Goal: Check status: Check status

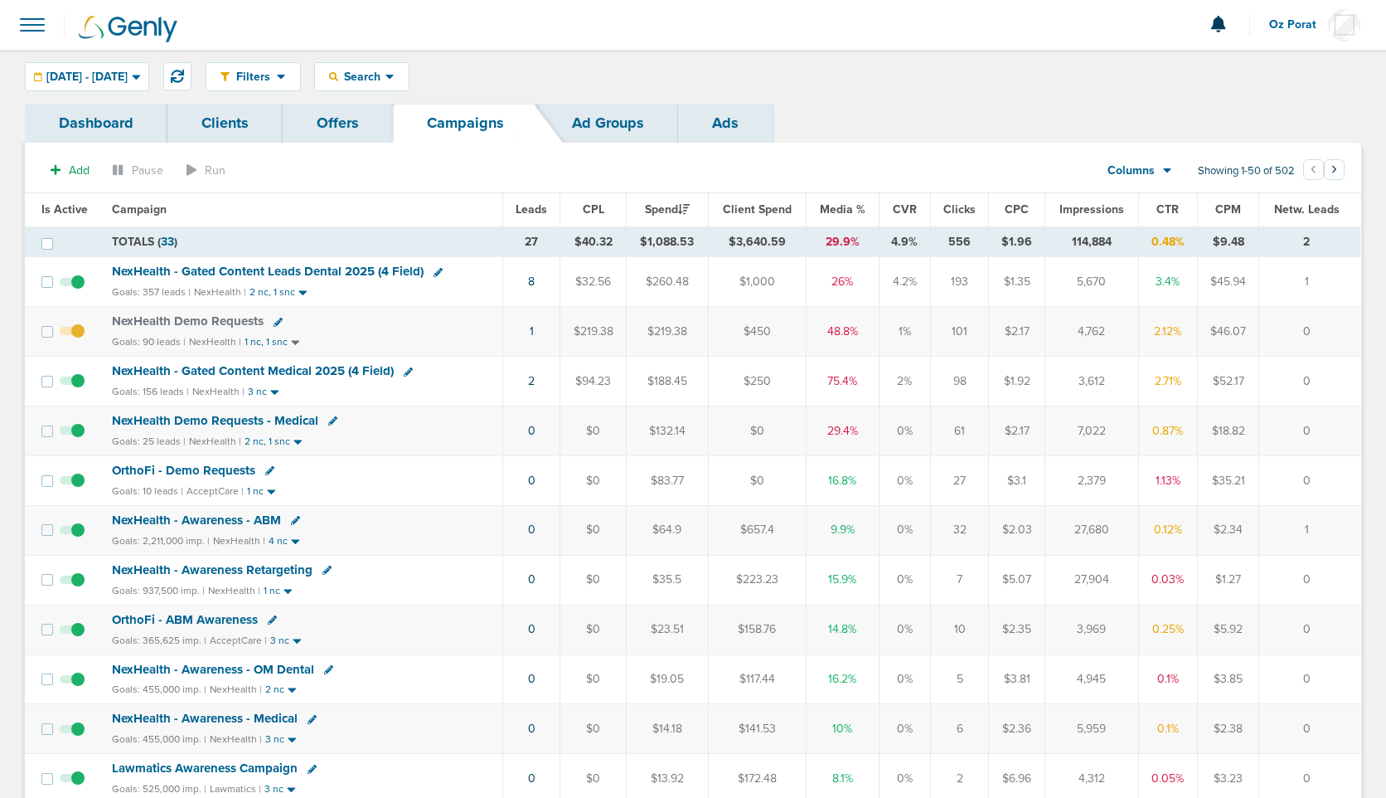
click at [531, 213] on span "Leads" at bounding box center [532, 209] width 32 height 14
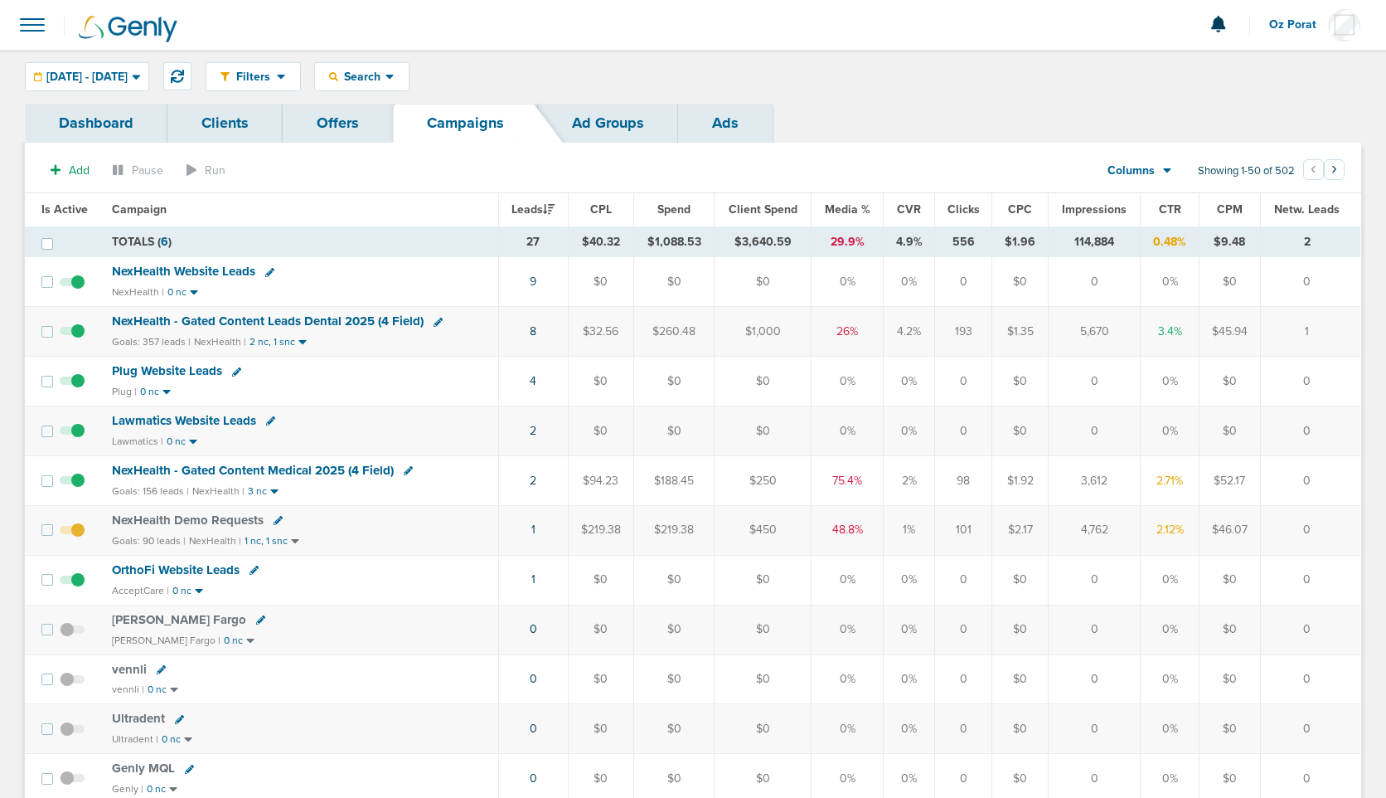
click at [194, 371] on span "Plug Website Leads" at bounding box center [167, 370] width 110 height 15
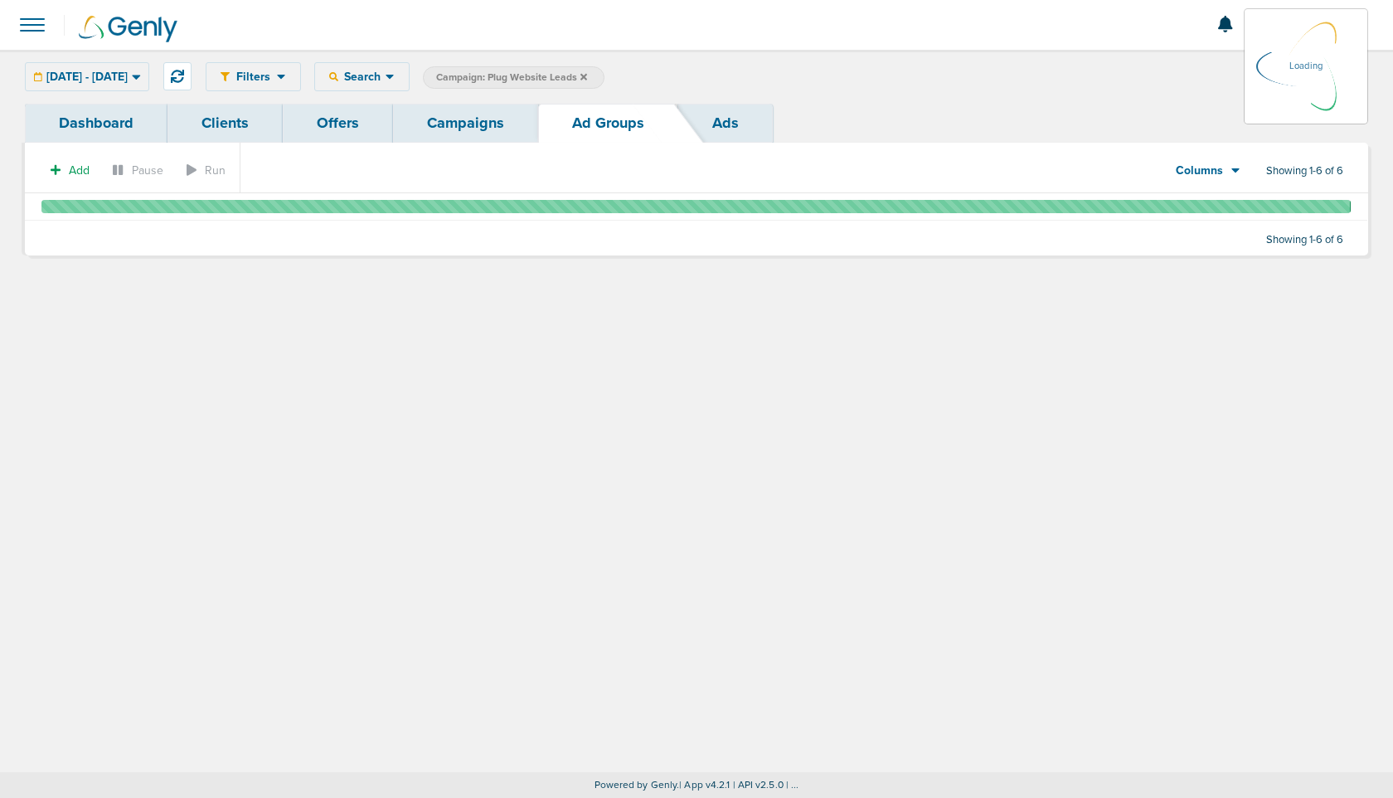
click at [107, 117] on link "Dashboard" at bounding box center [96, 123] width 143 height 39
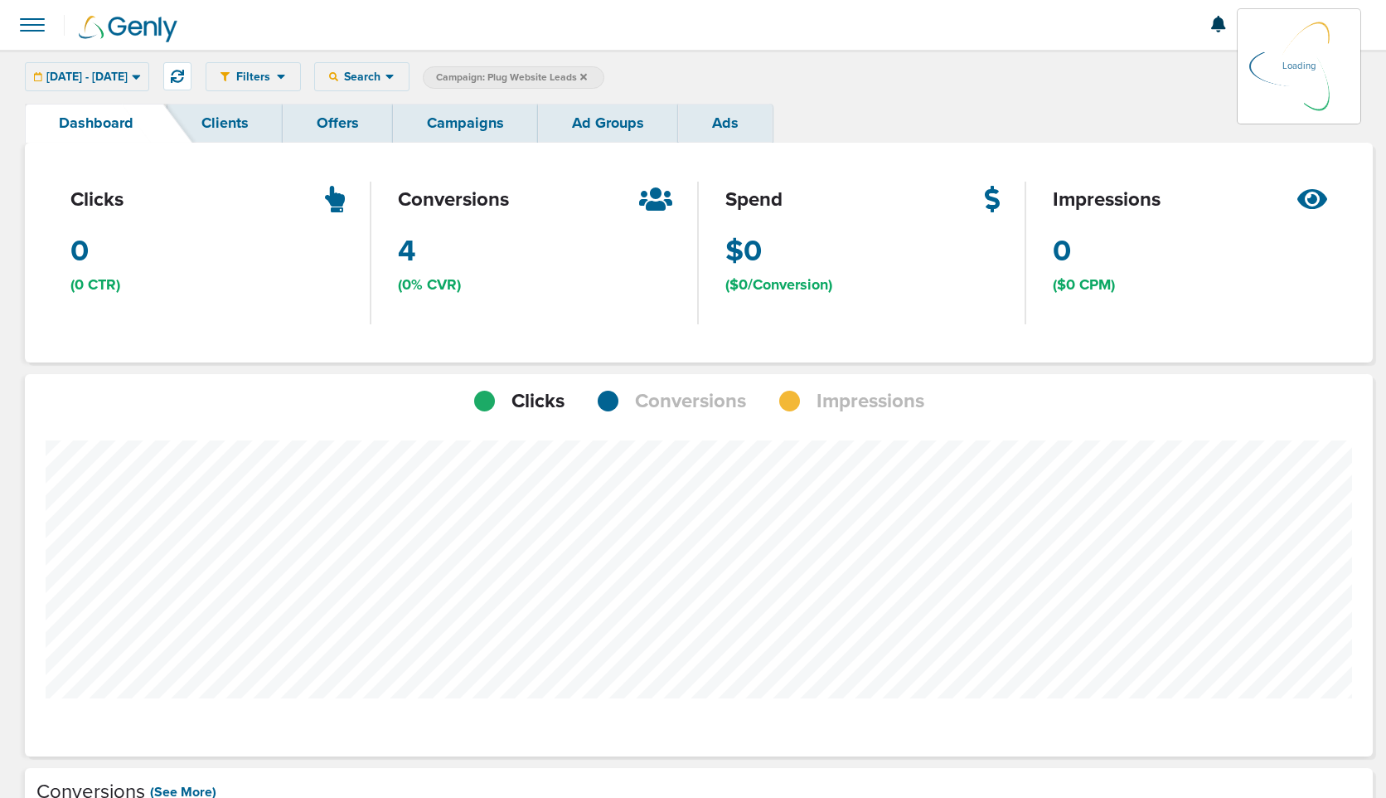
scroll to position [1261, 1336]
click at [128, 75] on span "[DATE] - [DATE]" at bounding box center [86, 77] width 81 height 12
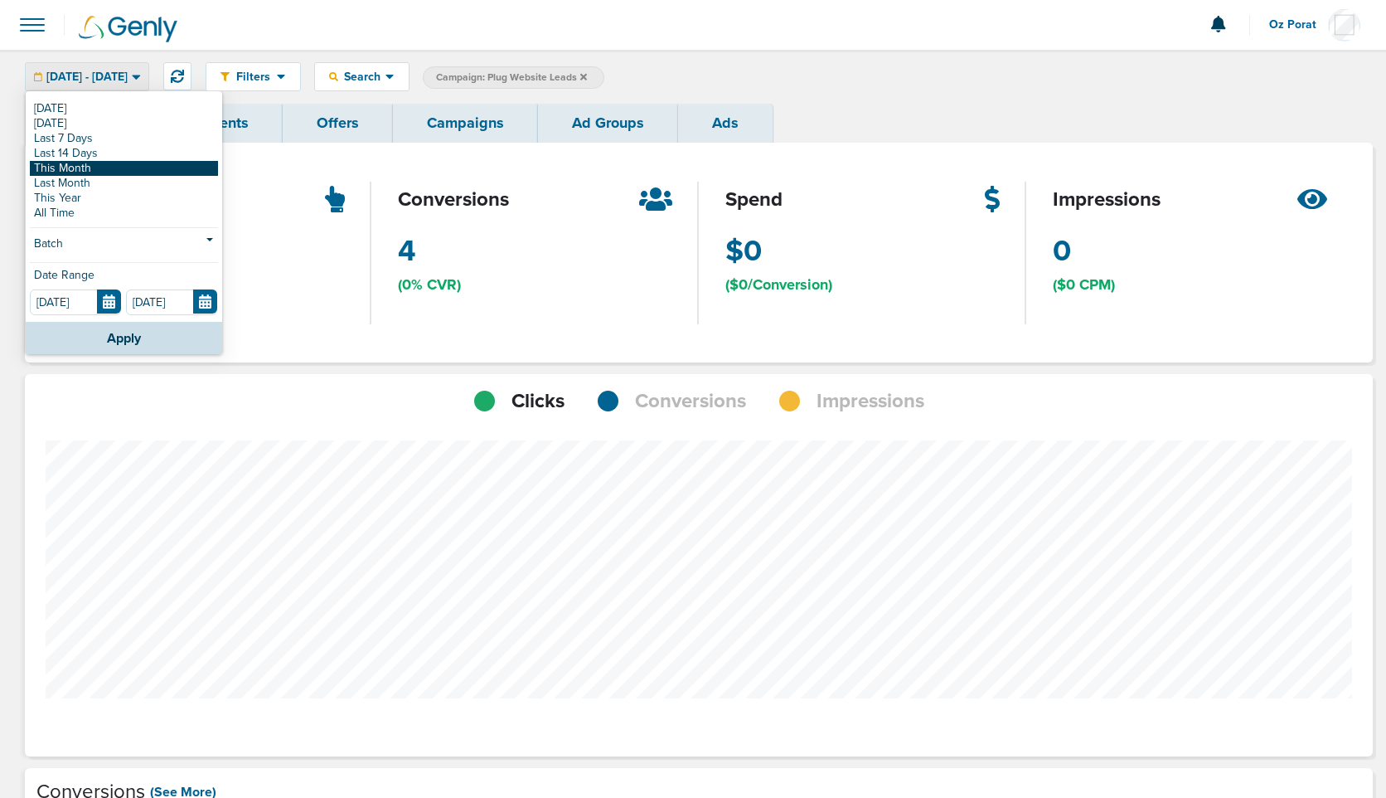
click at [101, 168] on link "This Month" at bounding box center [124, 168] width 188 height 15
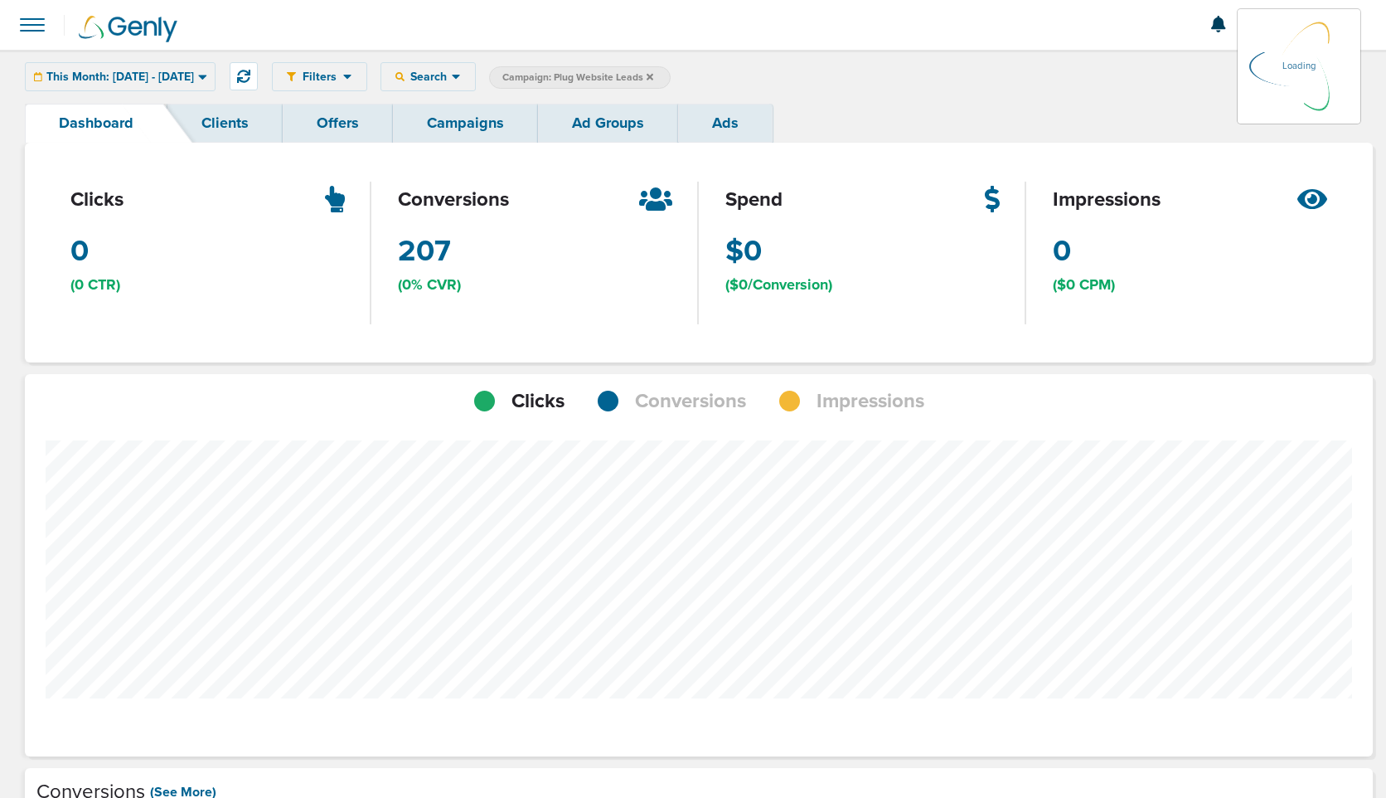
scroll to position [1291, 1336]
click at [650, 394] on span "Conversions" at bounding box center [690, 401] width 111 height 28
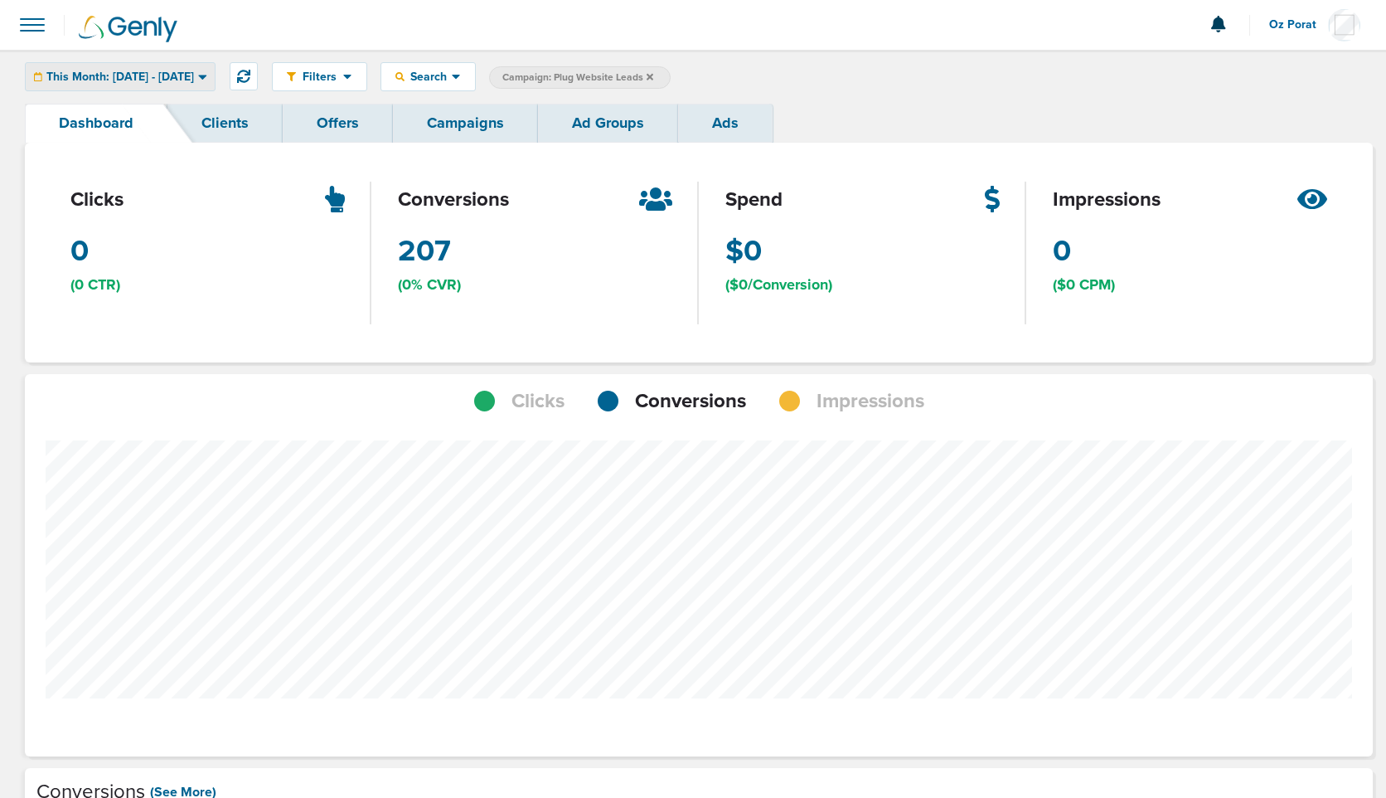
click at [179, 75] on span "This Month: [DATE] - [DATE]" at bounding box center [120, 77] width 148 height 12
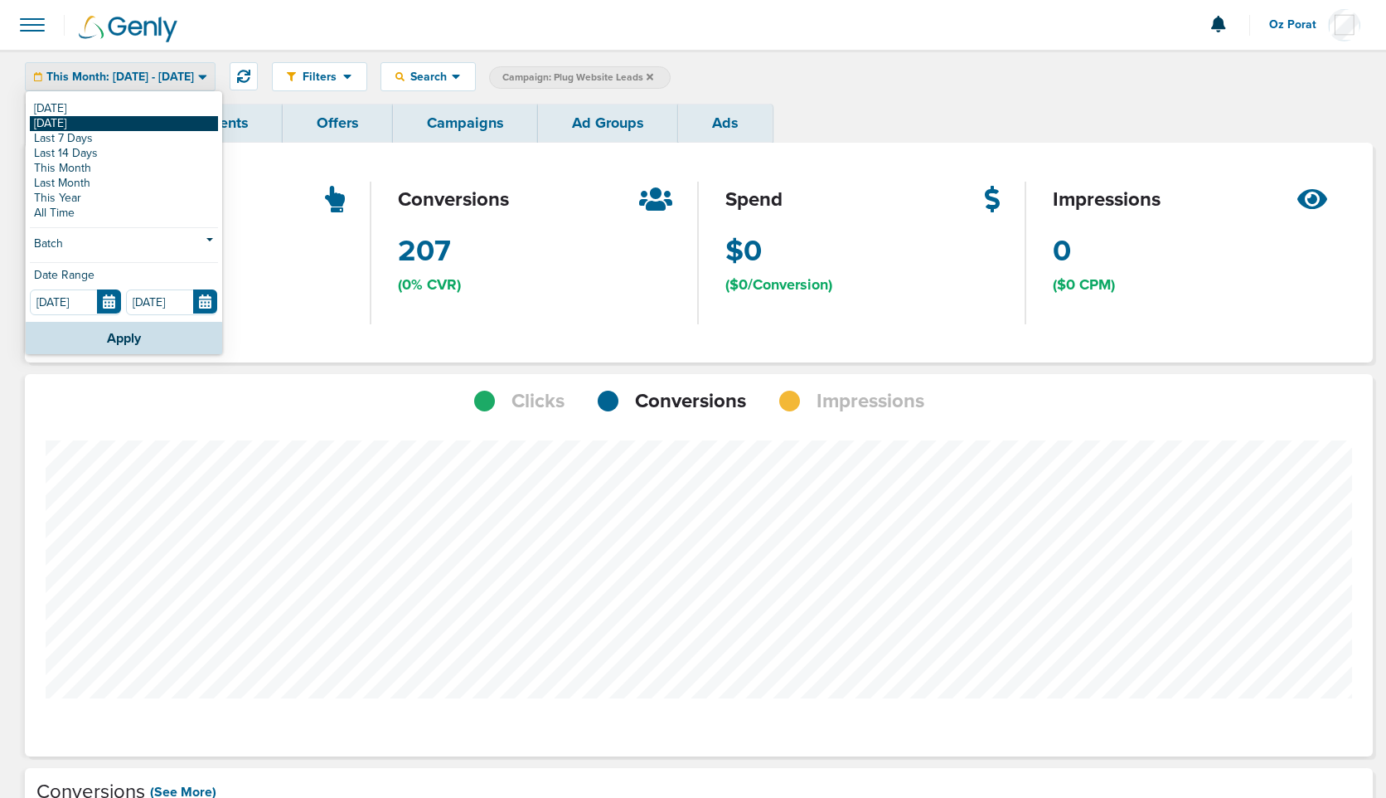
click at [125, 117] on link "[DATE]" at bounding box center [124, 123] width 188 height 15
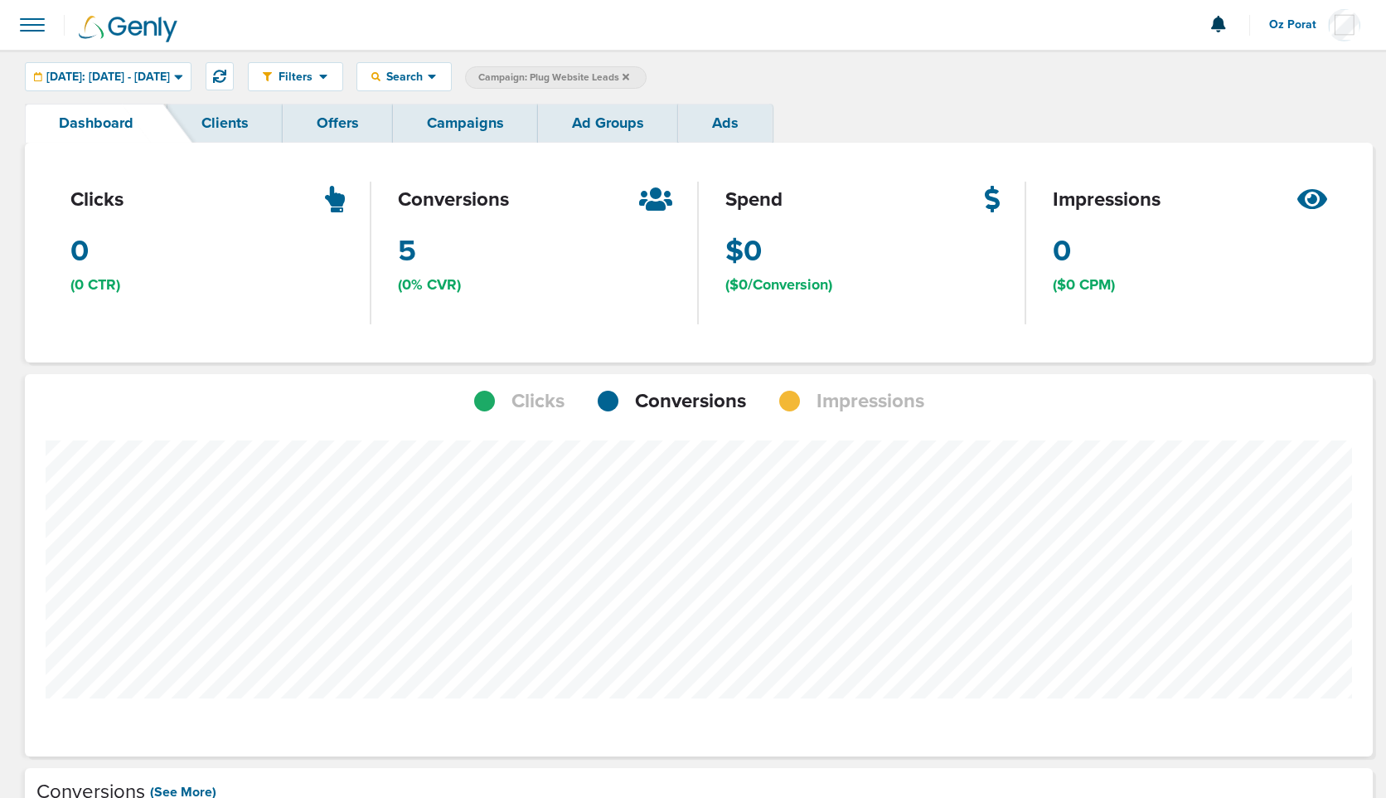
click at [453, 115] on link "Campaigns" at bounding box center [465, 123] width 145 height 39
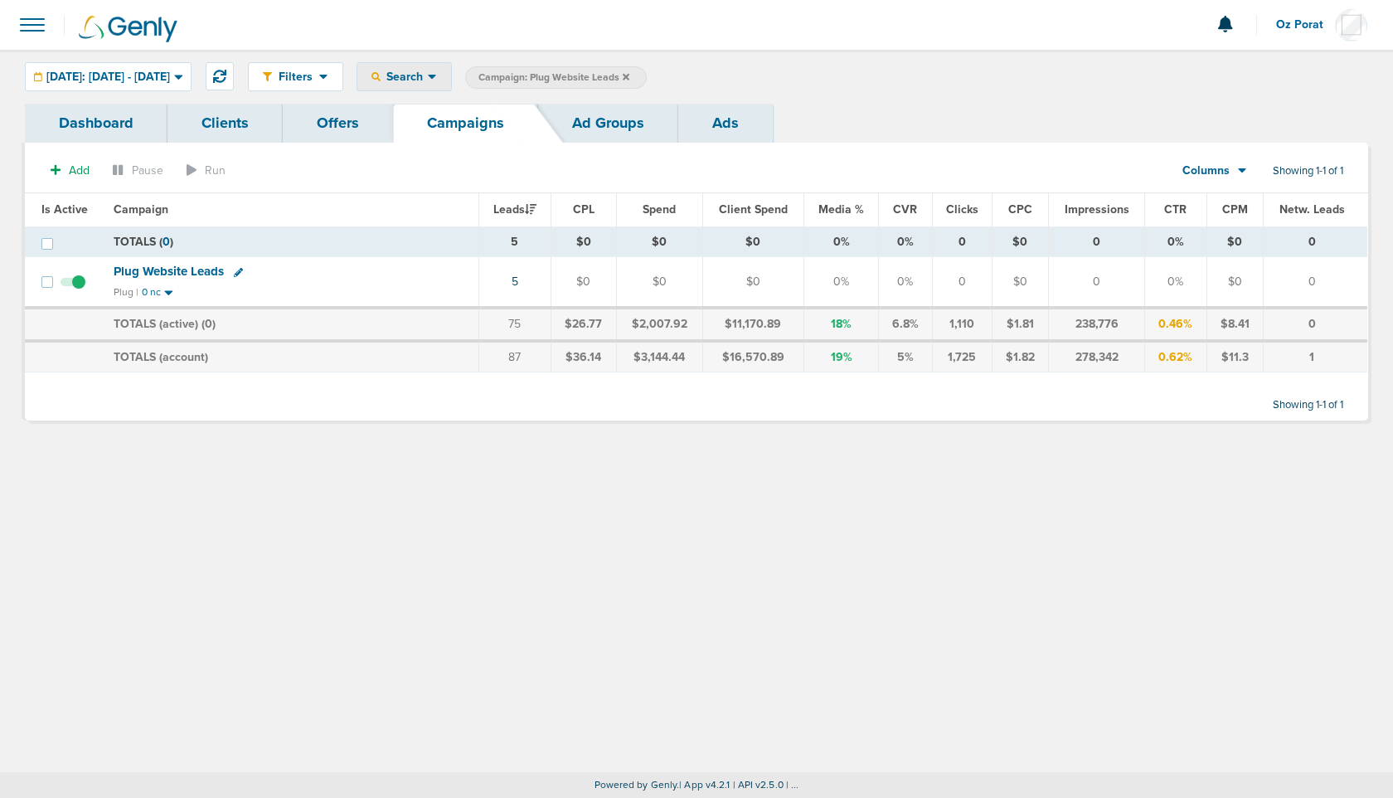
click at [437, 73] on icon at bounding box center [432, 77] width 9 height 14
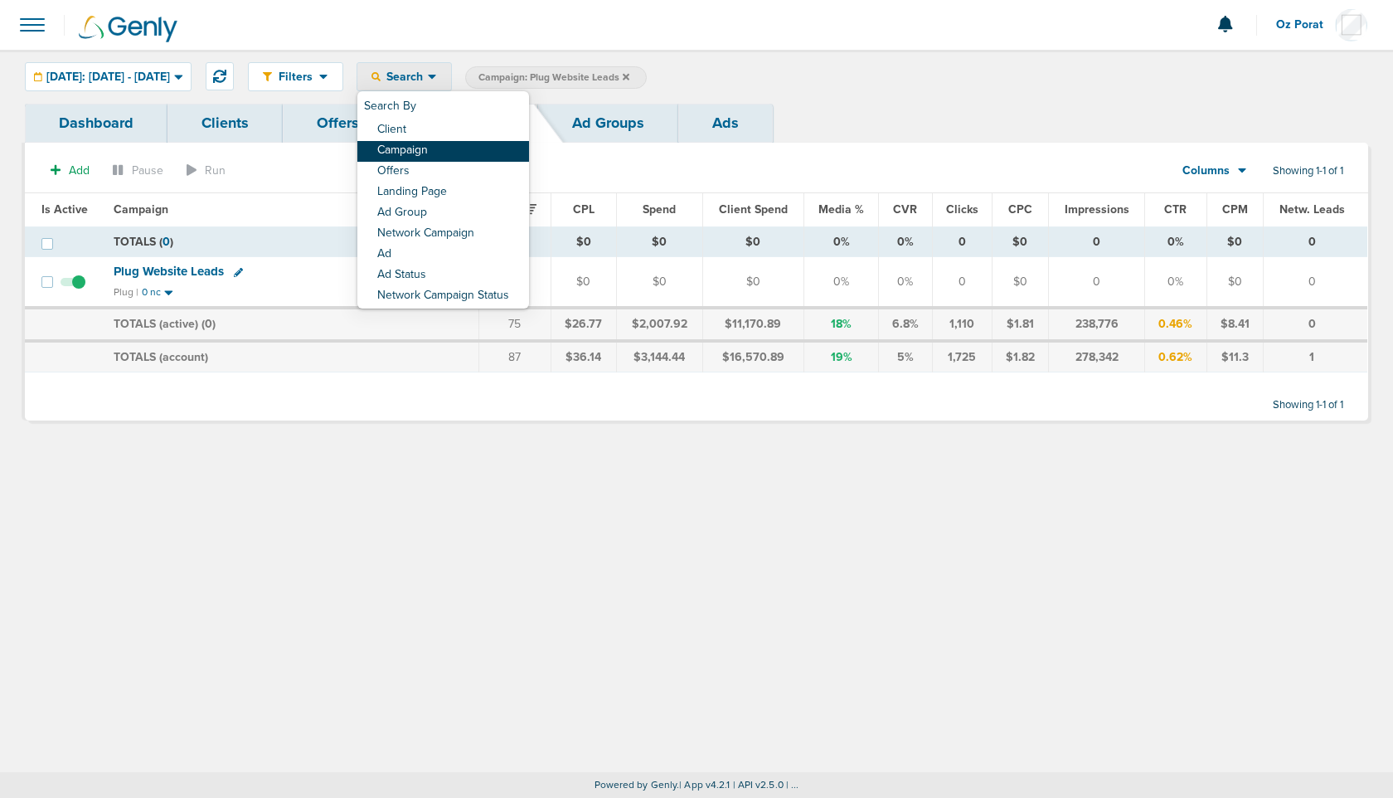
click at [502, 143] on link "Campaign" at bounding box center [443, 151] width 172 height 21
select select "cmpName"
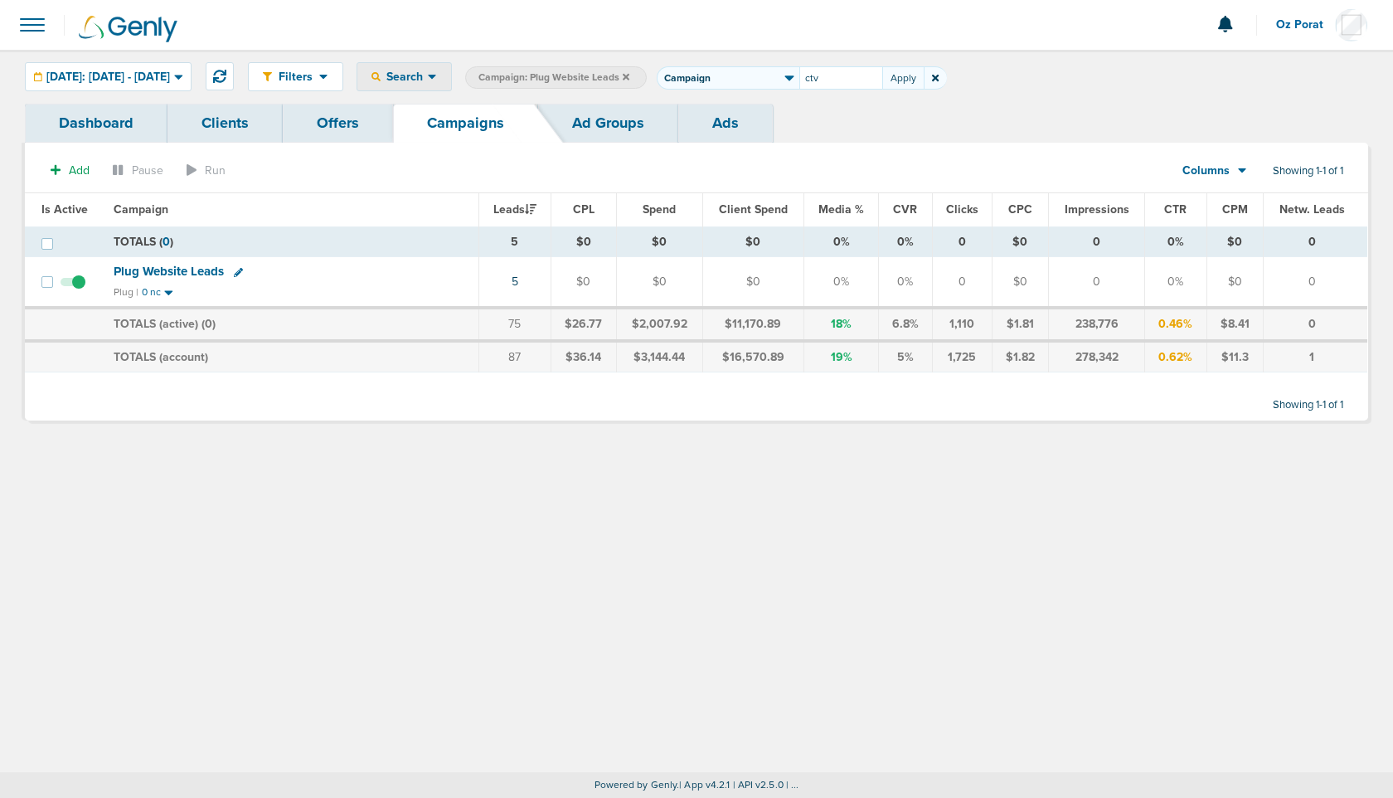
type input "ctv"
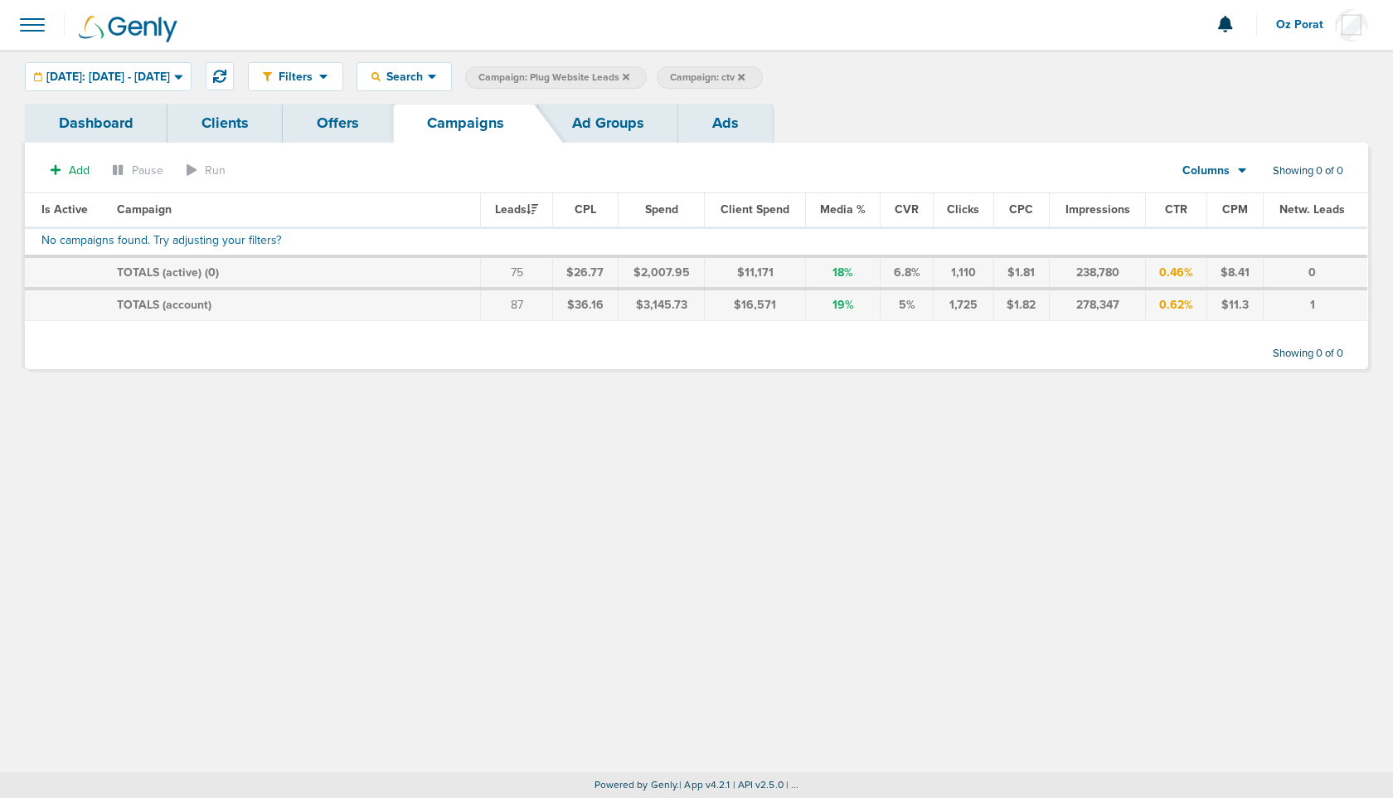
click at [647, 75] on label "Campaign: Plug Website Leads" at bounding box center [556, 77] width 182 height 22
click at [629, 75] on icon at bounding box center [626, 76] width 7 height 7
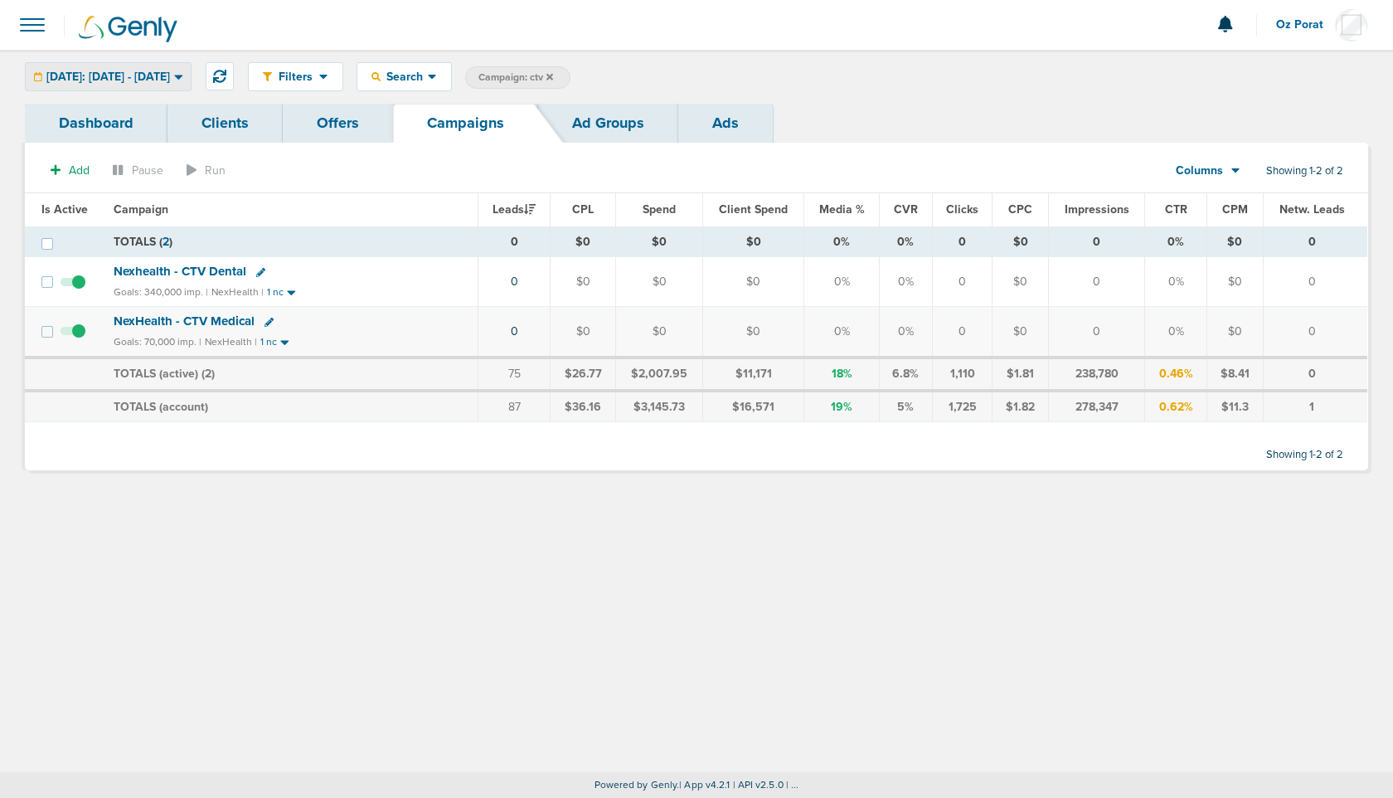
click at [162, 77] on span "[DATE]: [DATE] - [DATE]" at bounding box center [108, 77] width 124 height 12
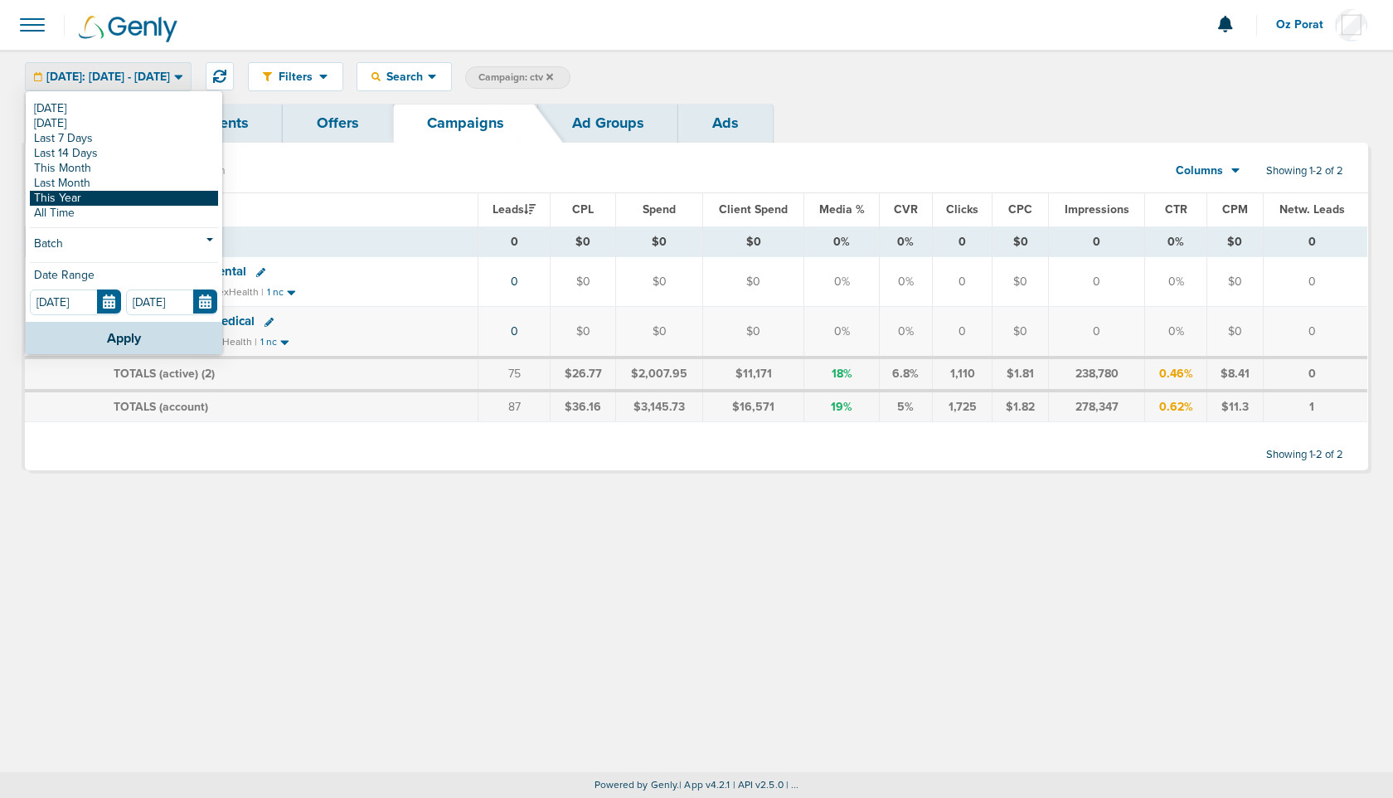
click at [120, 196] on link "This Year" at bounding box center [124, 198] width 188 height 15
